Goal: Task Accomplishment & Management: Complete application form

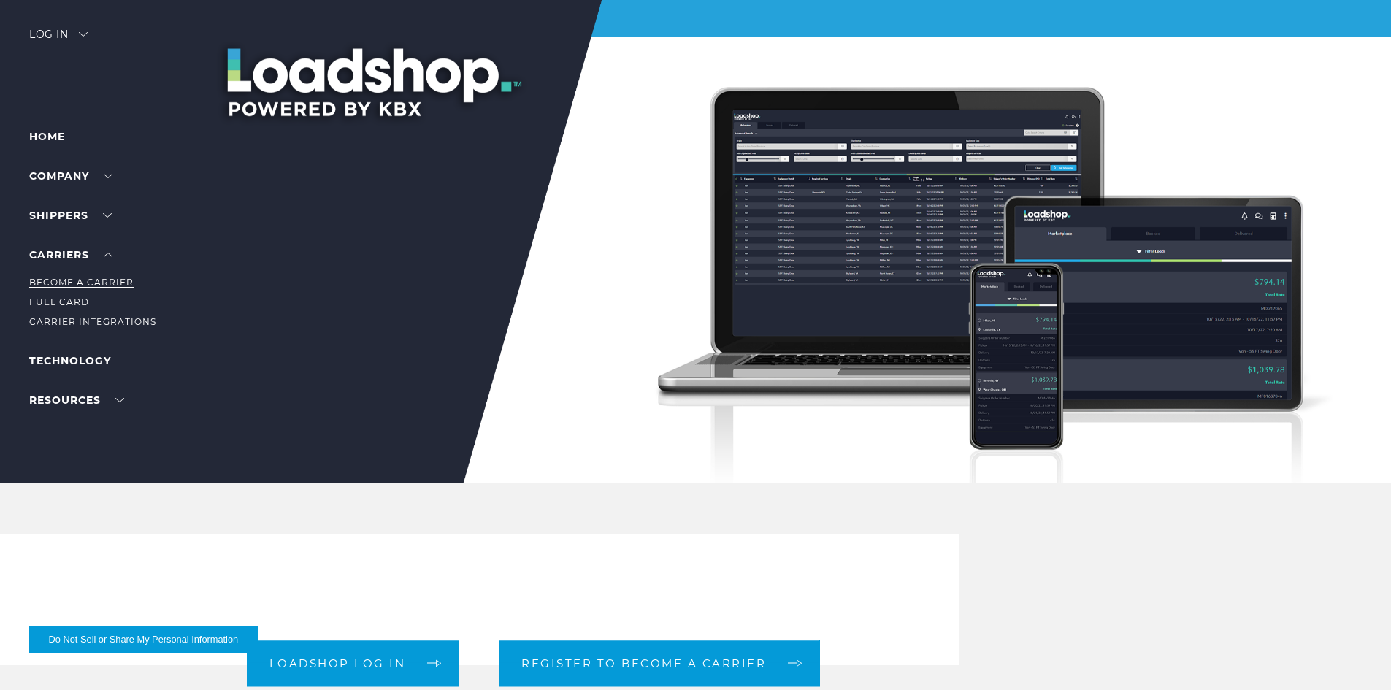
click at [81, 285] on link "Become a Carrier" at bounding box center [81, 282] width 104 height 11
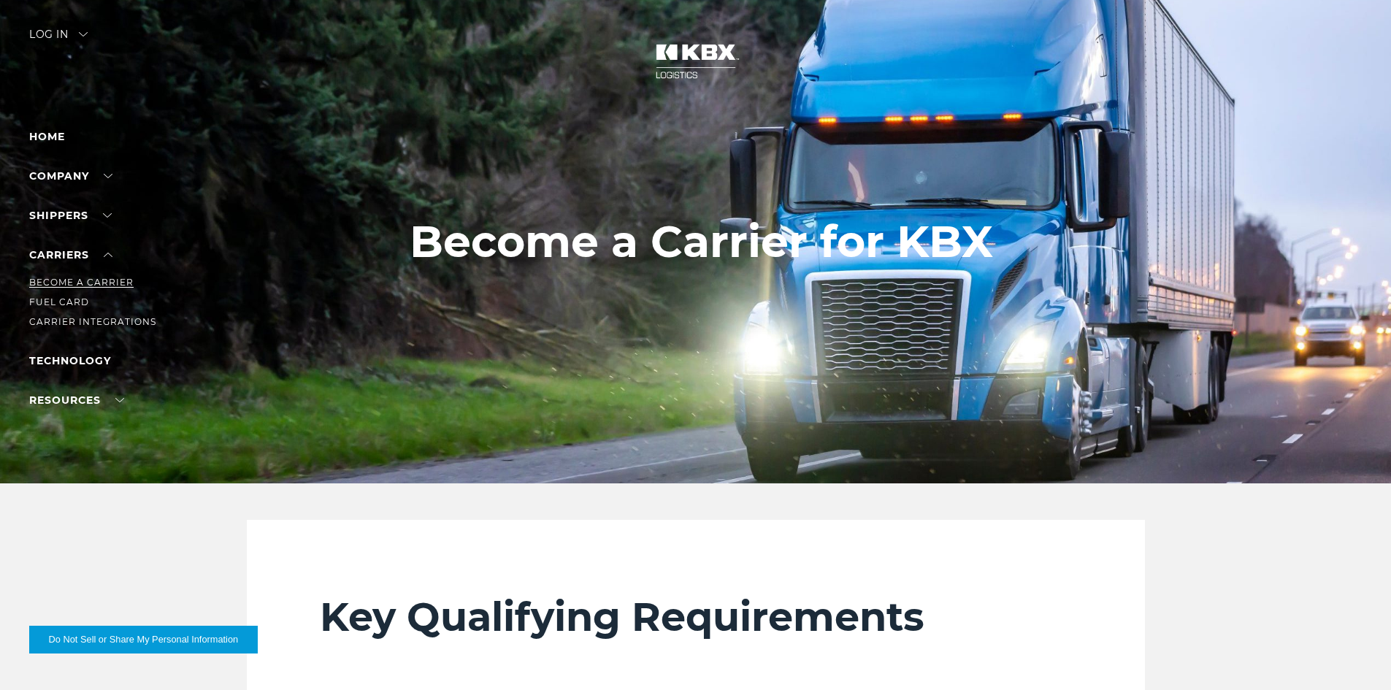
click at [83, 280] on link "Become a Carrier" at bounding box center [81, 282] width 104 height 11
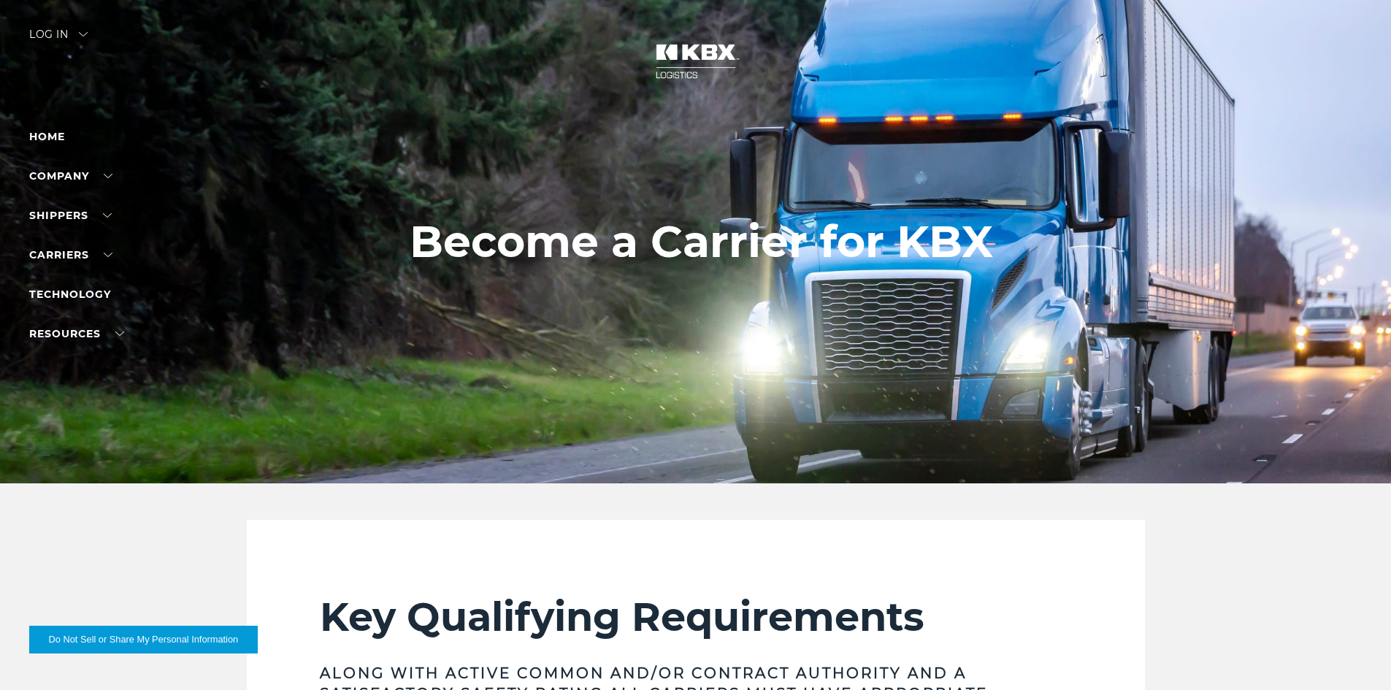
click at [57, 39] on div "Log in" at bounding box center [58, 39] width 58 height 21
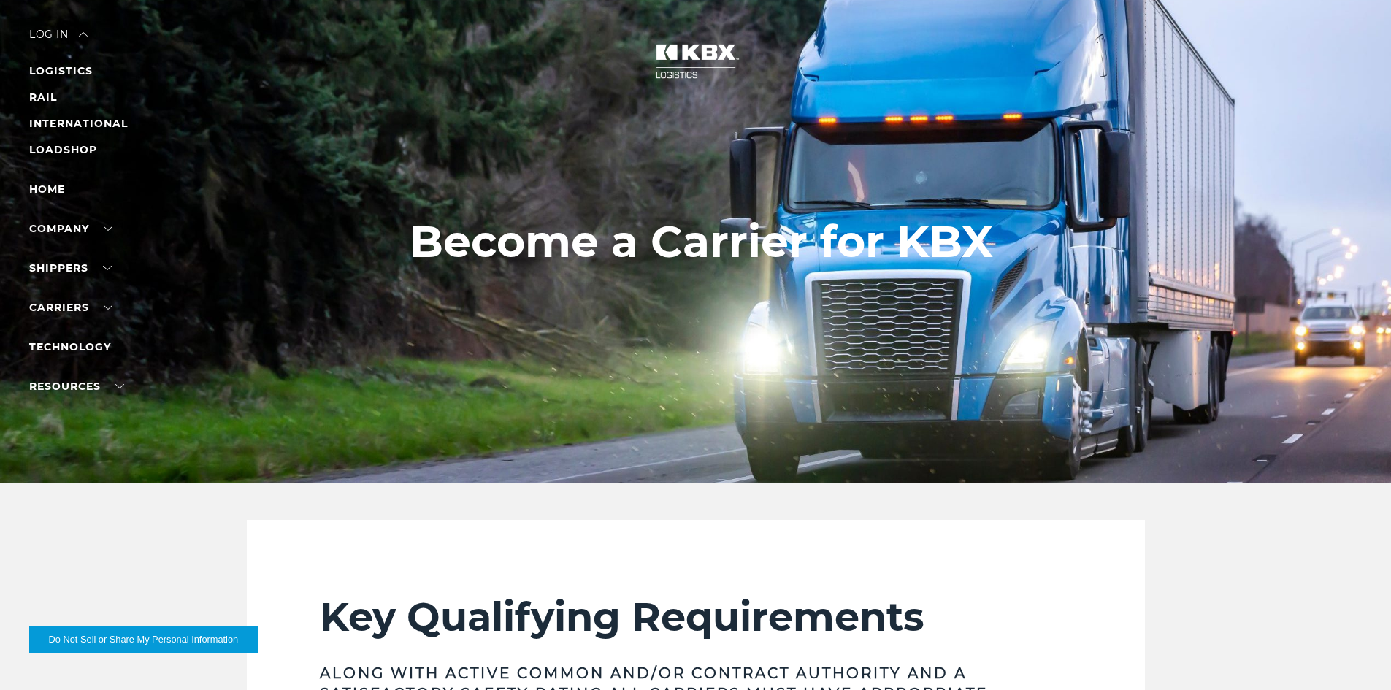
click at [59, 70] on link "LOGISTICS" at bounding box center [61, 70] width 64 height 13
click at [54, 33] on div "Log in" at bounding box center [58, 39] width 58 height 21
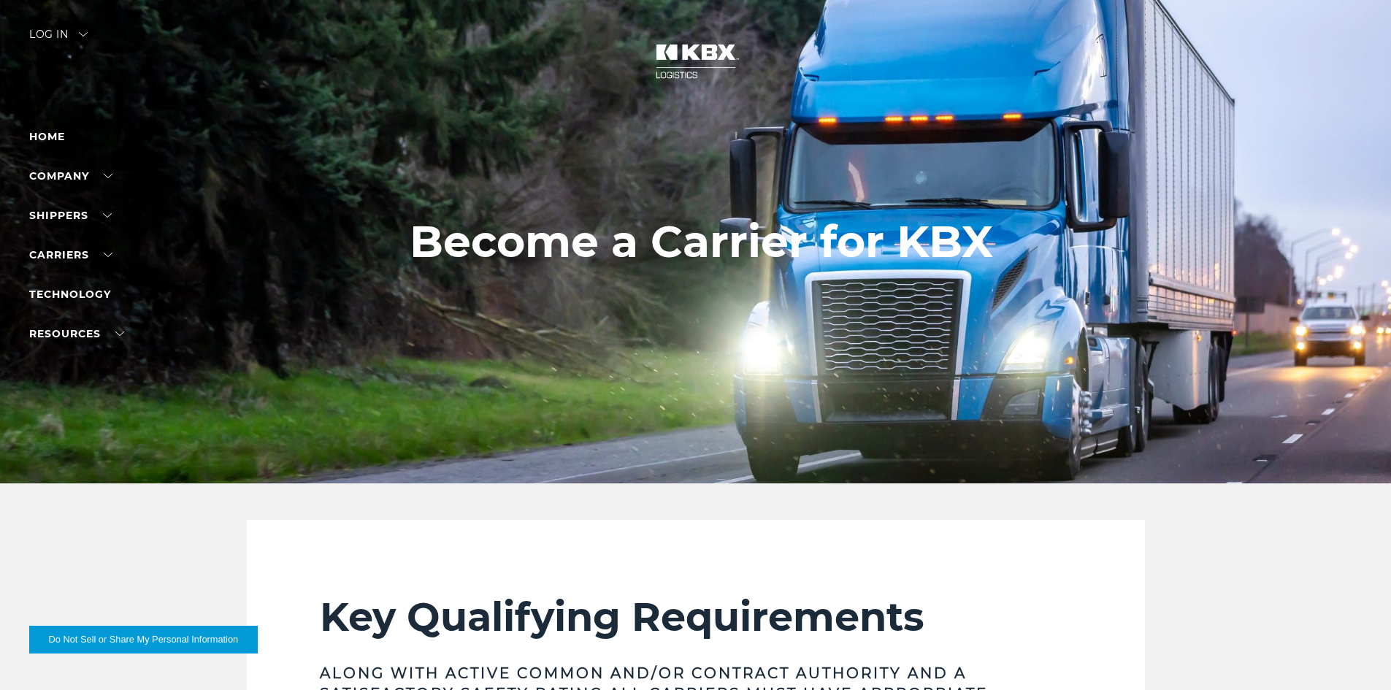
click at [91, 35] on div at bounding box center [701, 242] width 1402 height 484
click at [88, 35] on img at bounding box center [83, 34] width 9 height 4
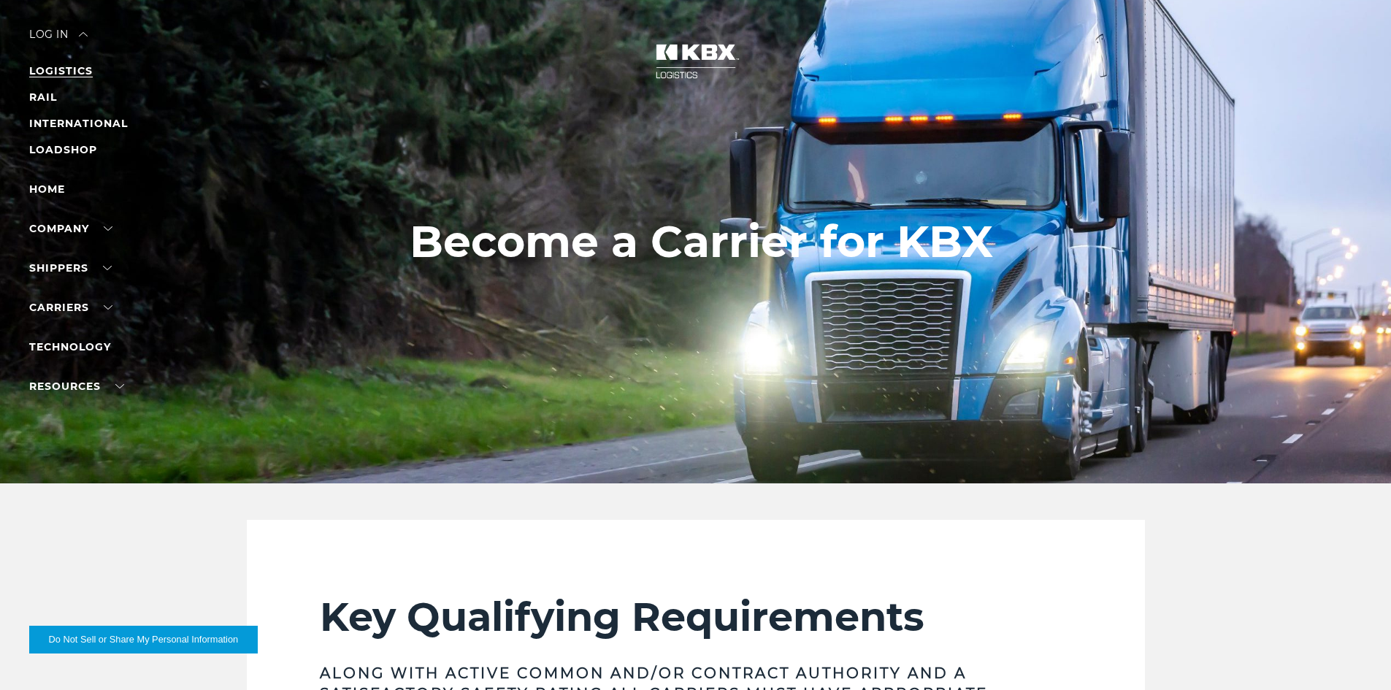
click at [64, 69] on link "LOGISTICS" at bounding box center [61, 70] width 64 height 13
click at [63, 37] on div "Log in" at bounding box center [58, 39] width 58 height 21
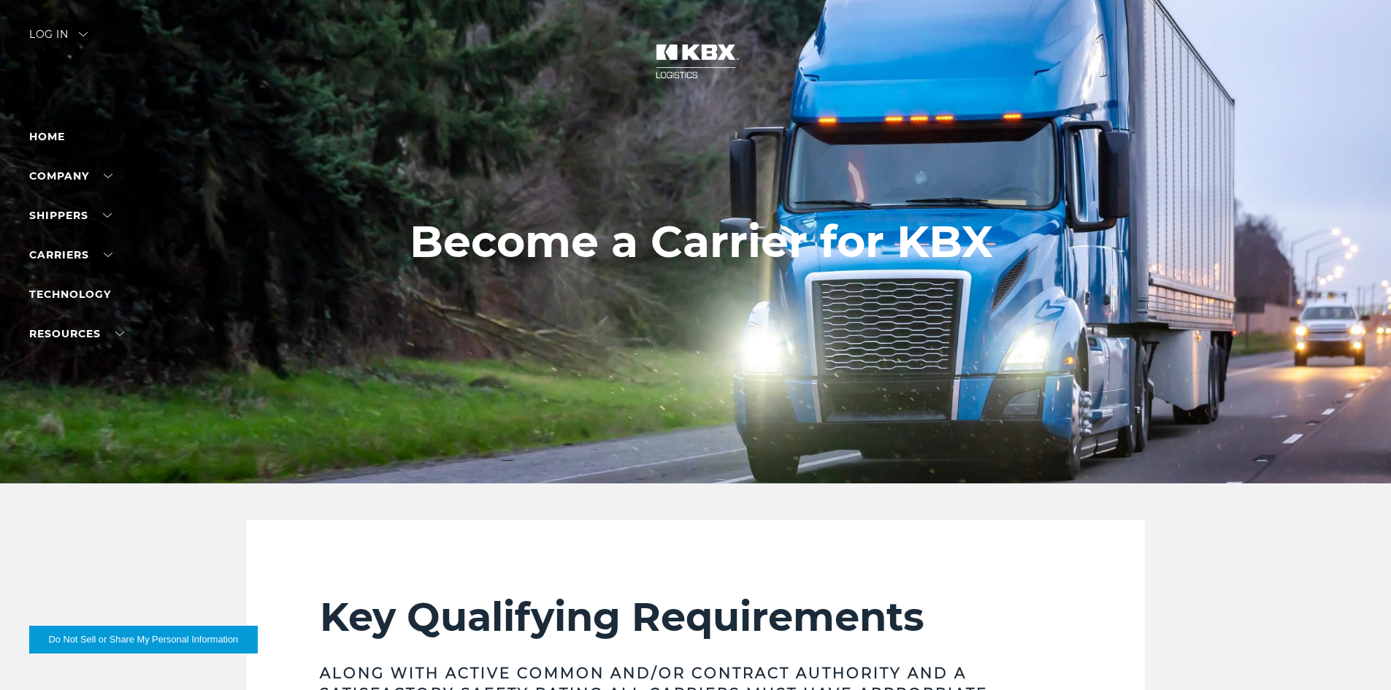
click at [76, 37] on div "Log in" at bounding box center [58, 39] width 58 height 21
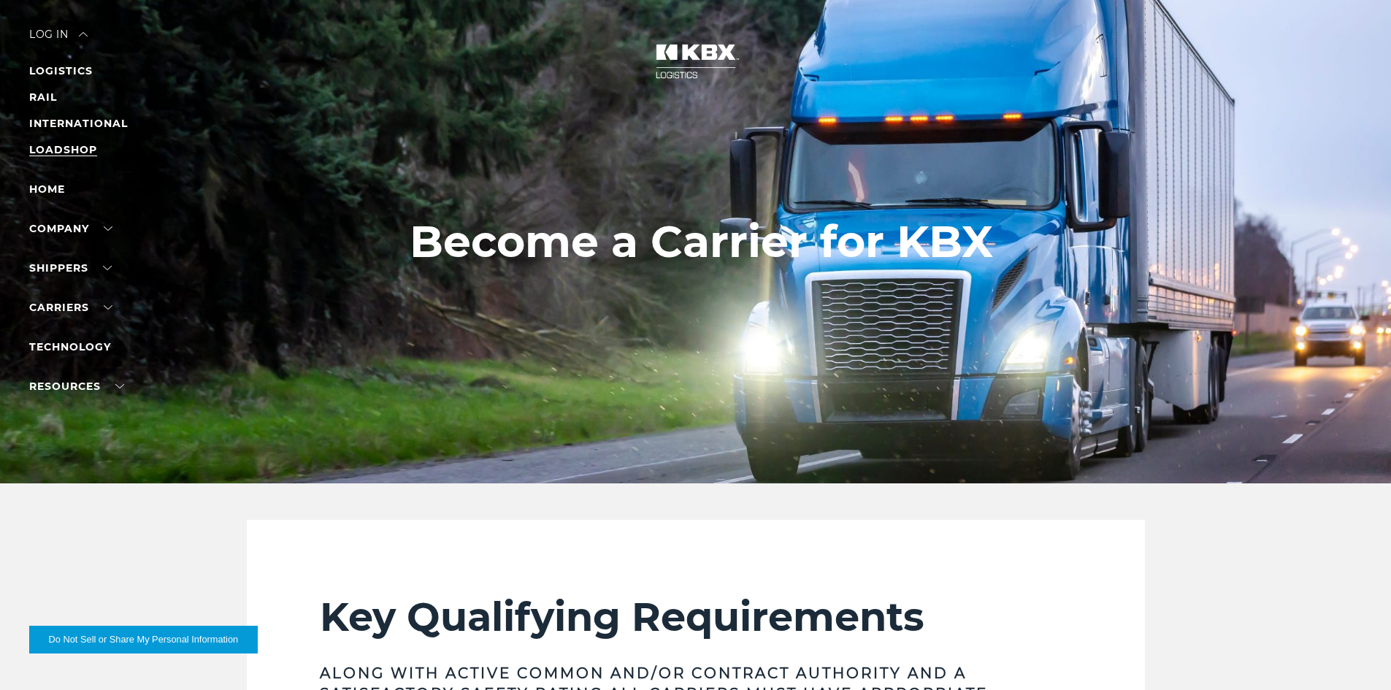
click at [73, 150] on link "LOADSHOP" at bounding box center [63, 149] width 68 height 13
